Goal: Information Seeking & Learning: Learn about a topic

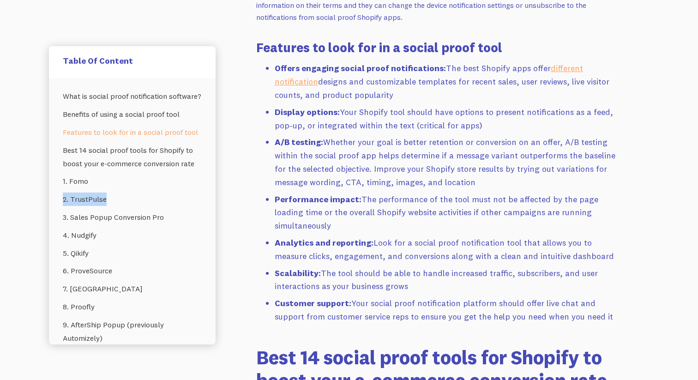
scroll to position [963, 0]
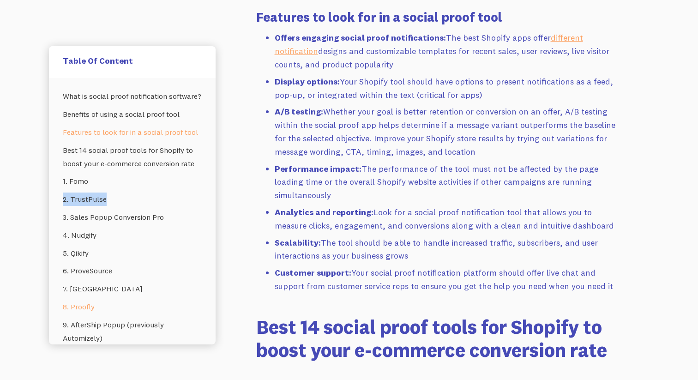
click at [92, 304] on link "8. Proofly" at bounding box center [132, 307] width 139 height 18
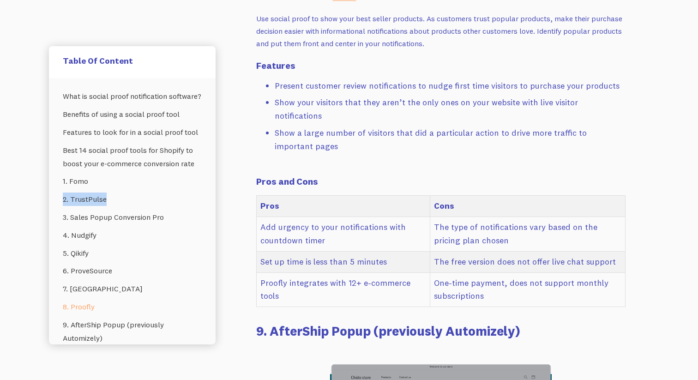
scroll to position [5263, 0]
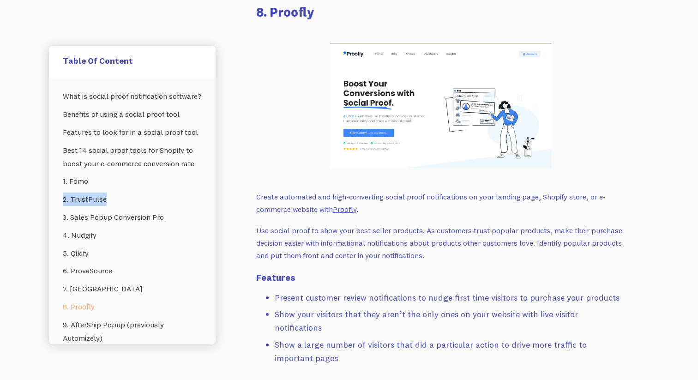
click at [348, 205] on link "Proofly" at bounding box center [345, 209] width 24 height 9
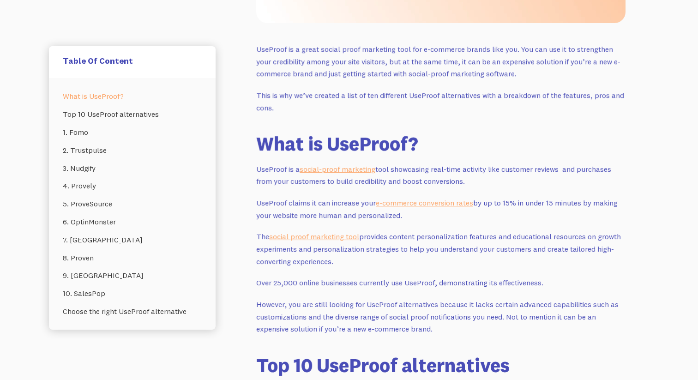
scroll to position [578, 0]
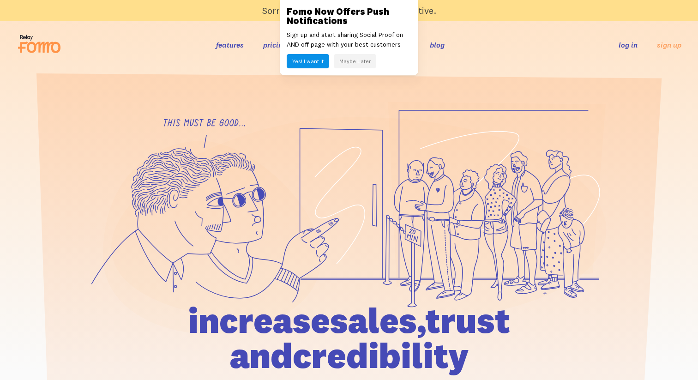
click at [355, 58] on button "Maybe Later" at bounding box center [355, 61] width 42 height 14
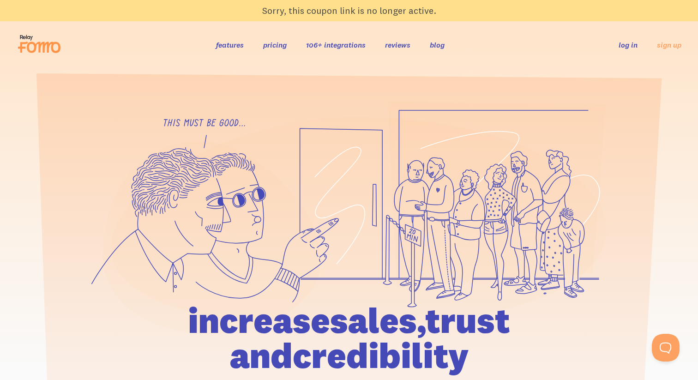
click at [271, 46] on link "pricing" at bounding box center [275, 44] width 24 height 9
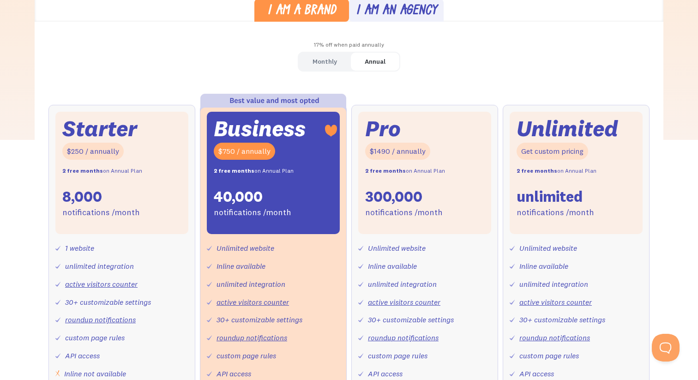
scroll to position [274, 0]
